Goal: Transaction & Acquisition: Subscribe to service/newsletter

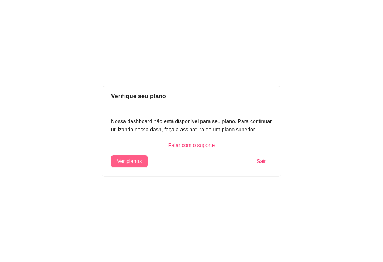
click at [140, 162] on span "Ver planos" at bounding box center [129, 161] width 25 height 8
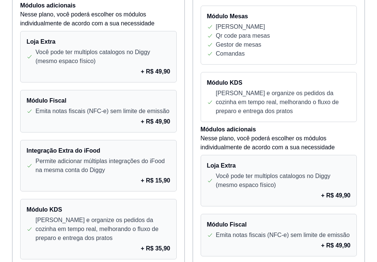
scroll to position [449, 0]
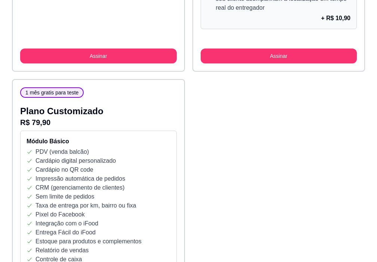
scroll to position [816, 0]
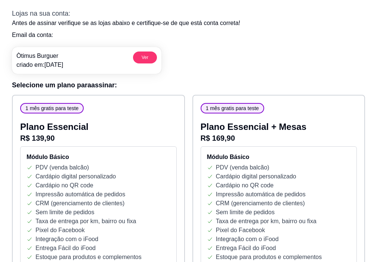
scroll to position [0, 0]
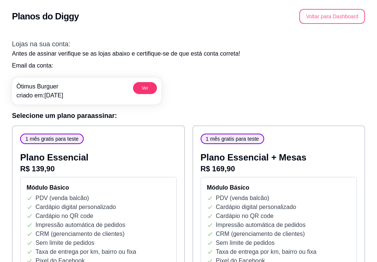
click at [329, 17] on button "Voltar para Dashboard" at bounding box center [332, 16] width 66 height 15
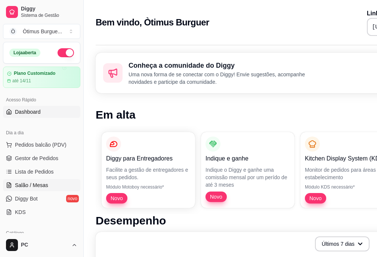
click at [29, 184] on span "Salão / Mesas" at bounding box center [31, 184] width 33 height 7
